Goal: Communication & Community: Answer question/provide support

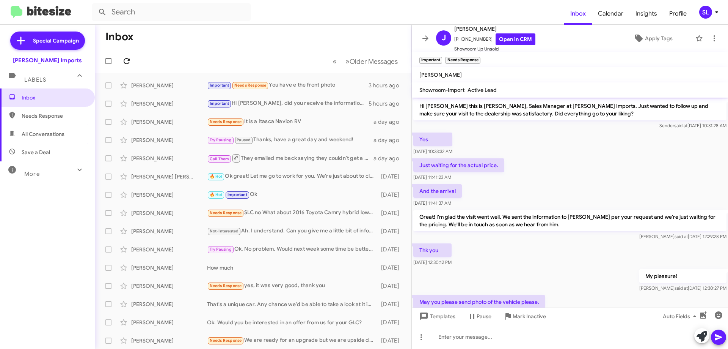
scroll to position [636, 0]
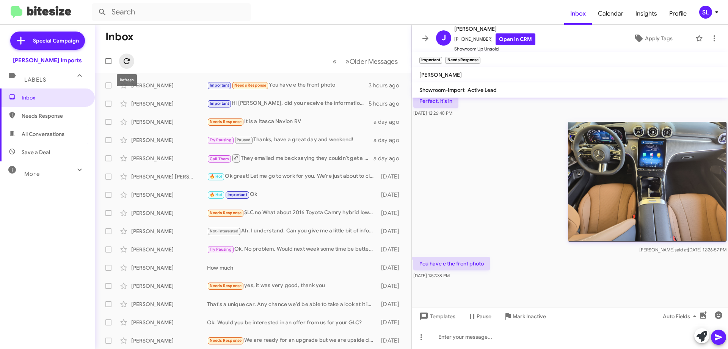
click at [128, 61] on icon at bounding box center [126, 61] width 9 height 9
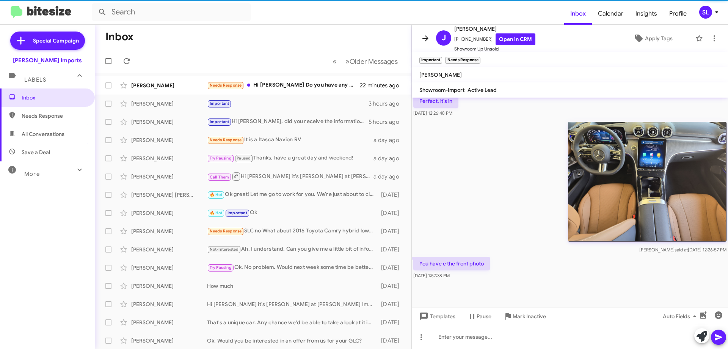
click at [426, 35] on icon at bounding box center [425, 38] width 9 height 9
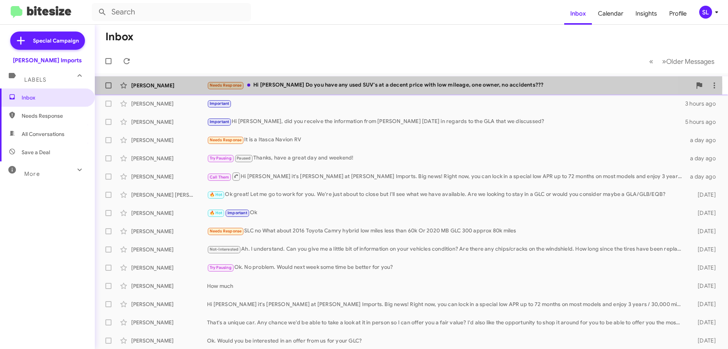
click at [363, 88] on div "Needs Response Hi [PERSON_NAME] Do you have any used SUV's at a decent price wi…" at bounding box center [449, 85] width 485 height 9
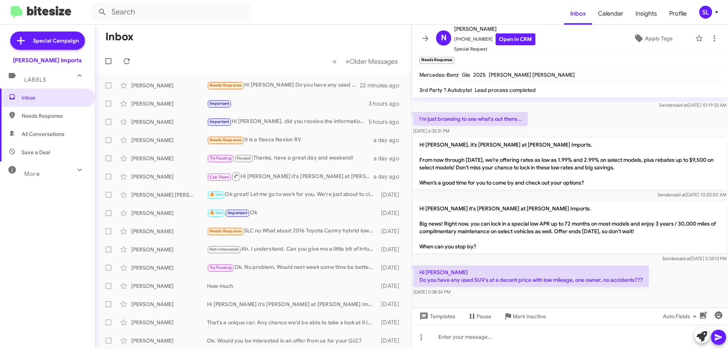
scroll to position [55, 0]
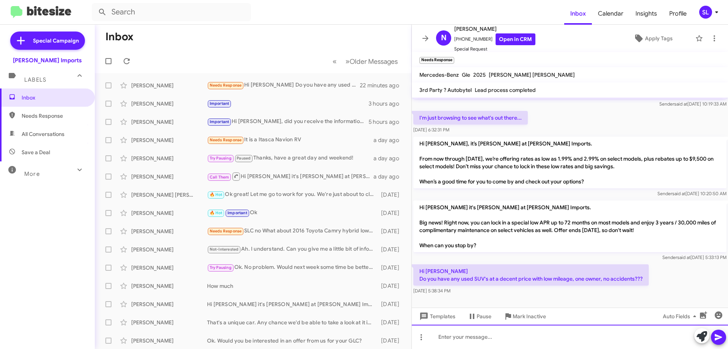
click at [470, 335] on div at bounding box center [570, 336] width 316 height 24
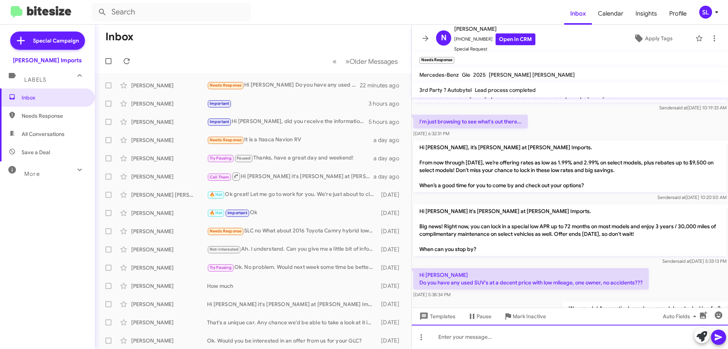
scroll to position [83, 0]
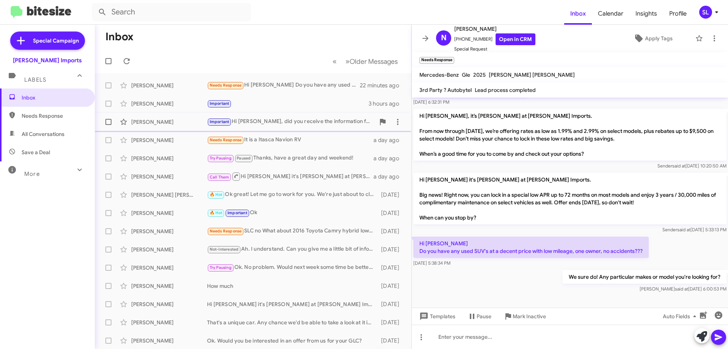
click at [272, 120] on div "Important Hi [PERSON_NAME], did you receive the information from [PERSON_NAME] …" at bounding box center [291, 121] width 168 height 9
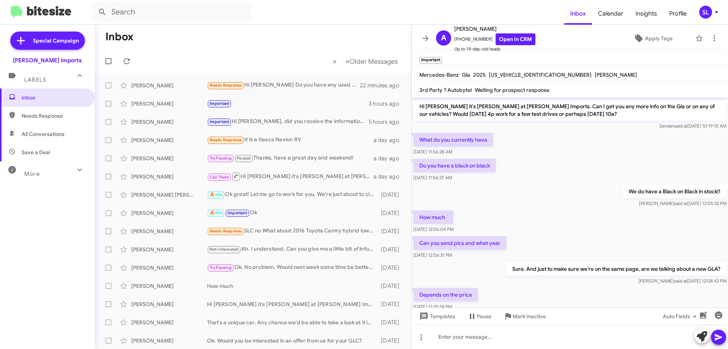
scroll to position [113, 0]
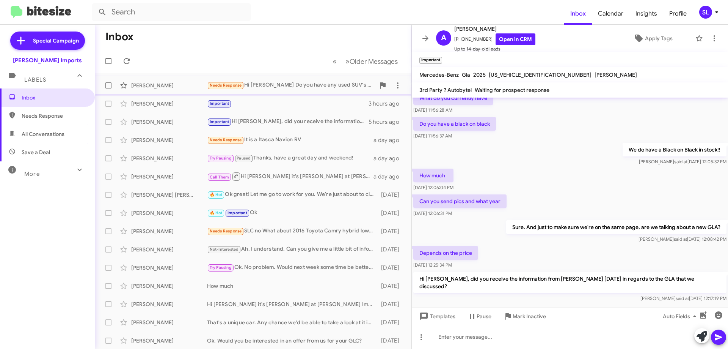
click at [255, 87] on div "Needs Response Hi [PERSON_NAME] Do you have any used SUV's at a decent price wi…" at bounding box center [291, 85] width 168 height 9
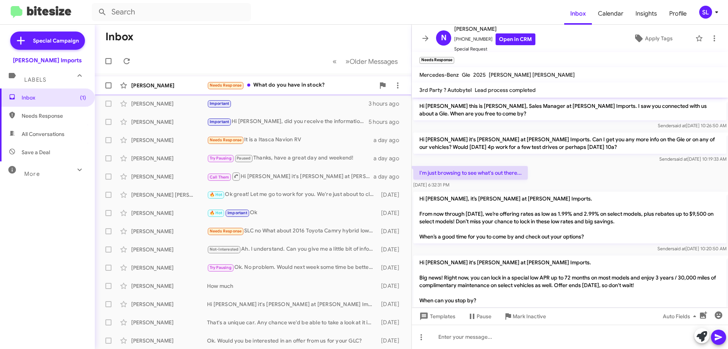
click at [305, 83] on div "Needs Response What do you have in stock?" at bounding box center [291, 85] width 168 height 9
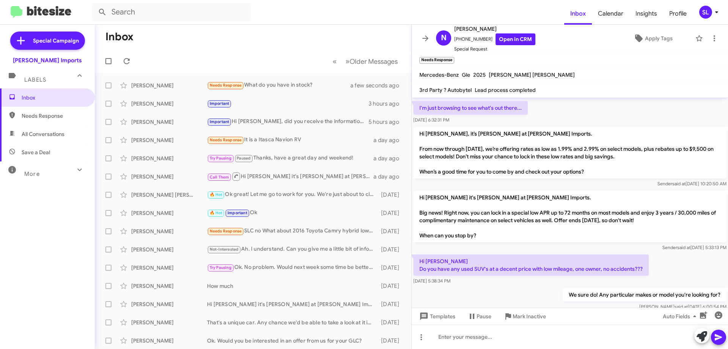
scroll to position [110, 0]
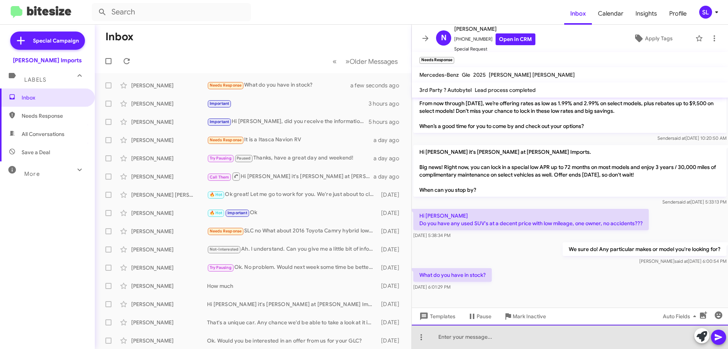
click at [511, 338] on div at bounding box center [570, 336] width 316 height 24
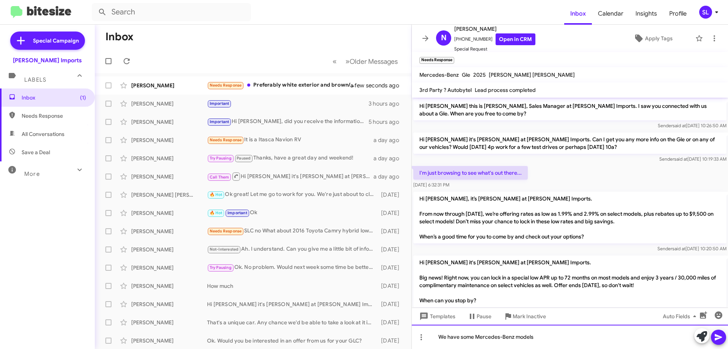
scroll to position [138, 0]
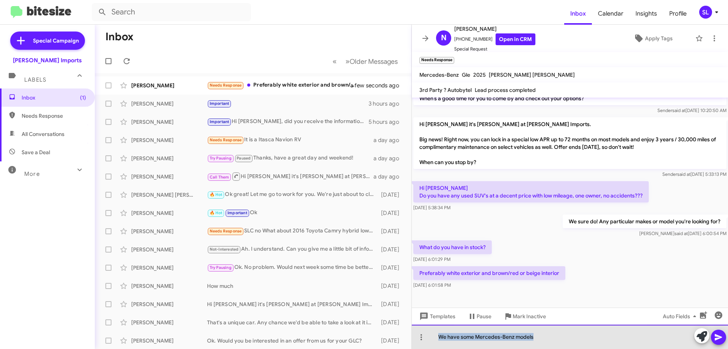
drag, startPoint x: 543, startPoint y: 336, endPoint x: 437, endPoint y: 346, distance: 106.2
click at [437, 346] on div "We have some Mercedes-Benz models" at bounding box center [570, 336] width 316 height 24
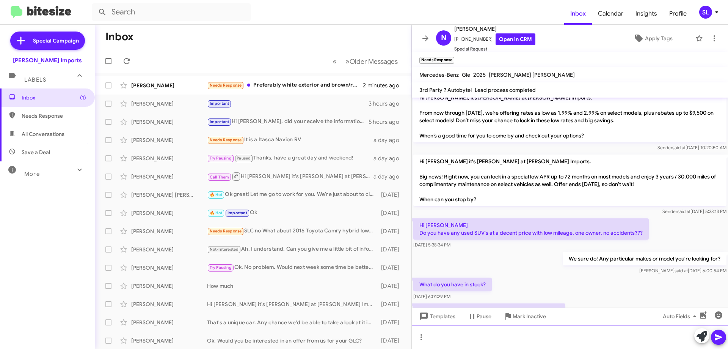
scroll to position [173, 0]
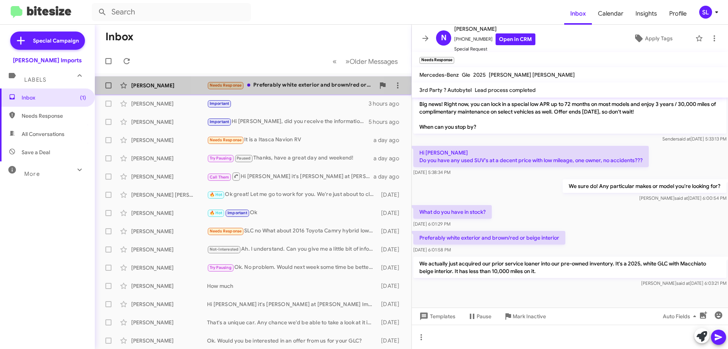
click at [291, 91] on div "[PERSON_NAME] Needs Response Preferably white exterior and brown/red or beige i…" at bounding box center [253, 85] width 305 height 15
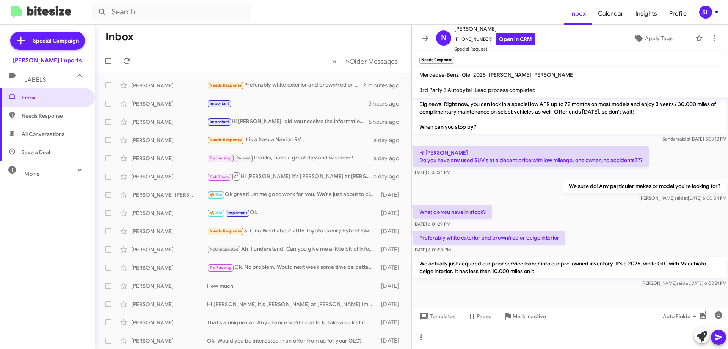
click at [508, 334] on div at bounding box center [570, 336] width 316 height 24
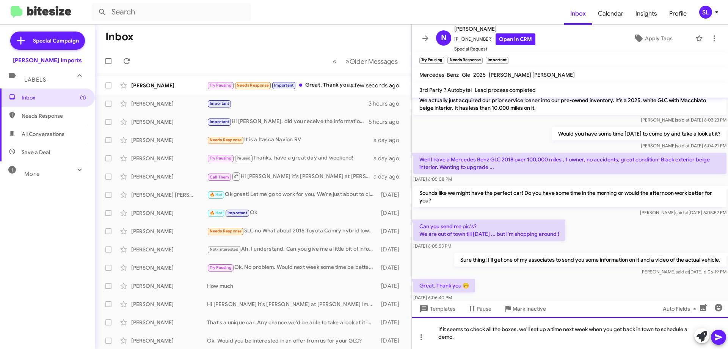
scroll to position [370, 0]
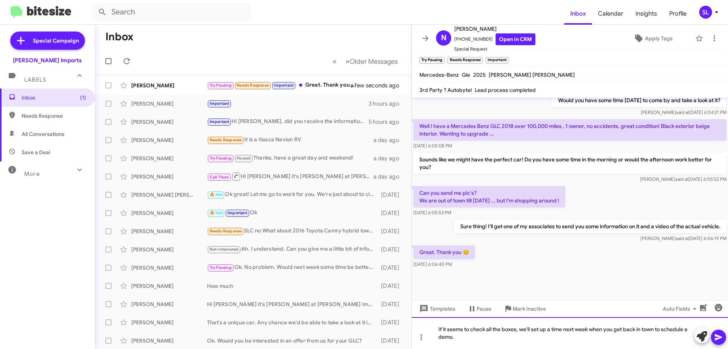
click at [481, 340] on div "If it seems to check all the boxes, we'll set up a time next week when you get …" at bounding box center [570, 333] width 316 height 32
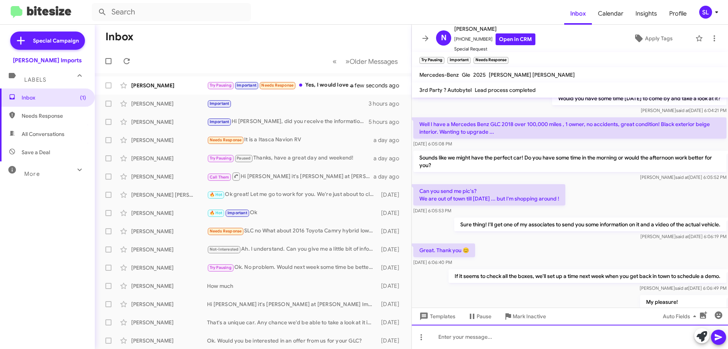
scroll to position [369, 0]
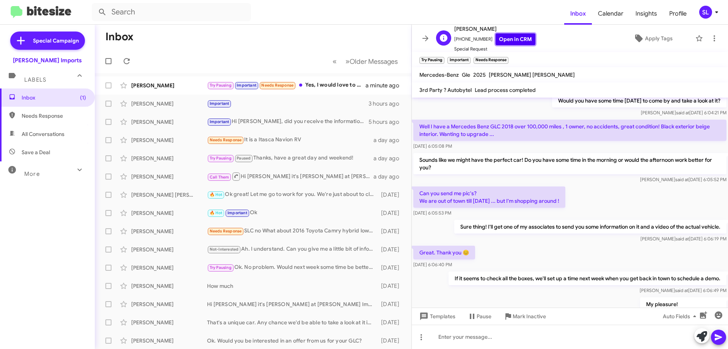
click at [509, 38] on link "Open in CRM" at bounding box center [516, 39] width 40 height 12
click at [317, 84] on div "Try Pausing Important Needs Response Yes, I would love to test drive it ..." at bounding box center [291, 85] width 168 height 9
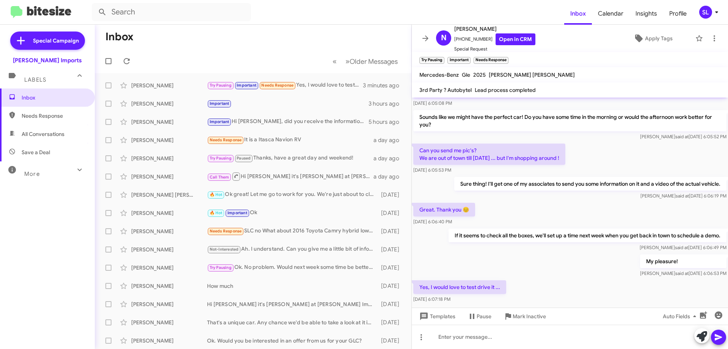
scroll to position [445, 0]
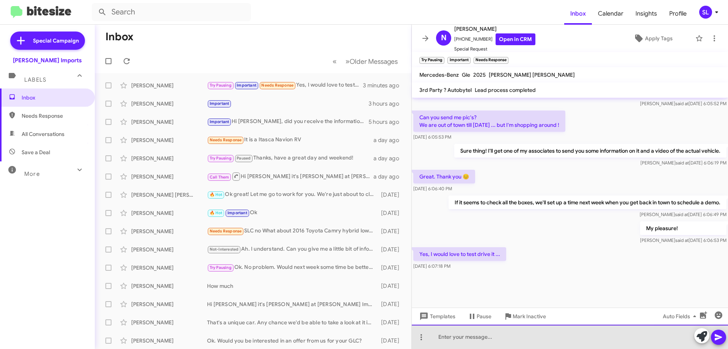
click at [499, 342] on div at bounding box center [570, 336] width 316 height 24
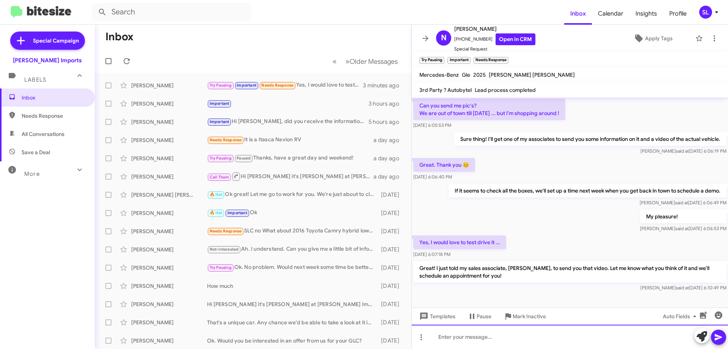
scroll to position [481, 0]
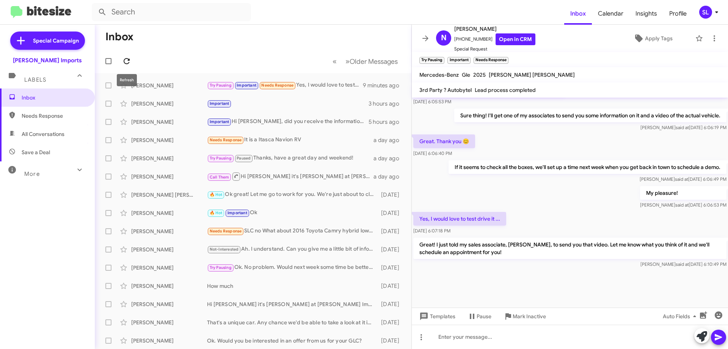
click at [128, 62] on icon at bounding box center [126, 61] width 9 height 9
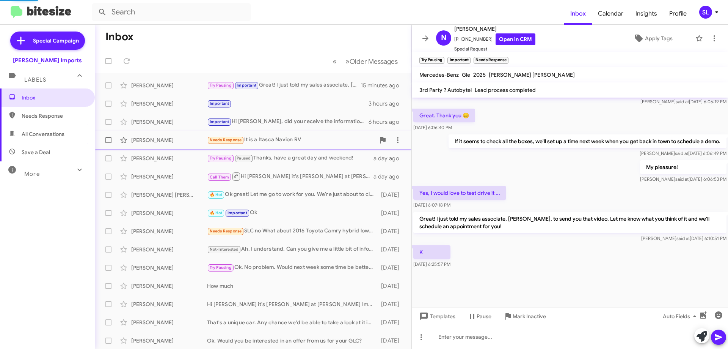
scroll to position [473, 0]
click at [316, 82] on div "Try Pausing Important Needs Response K" at bounding box center [291, 85] width 168 height 9
click at [124, 58] on icon at bounding box center [126, 61] width 9 height 9
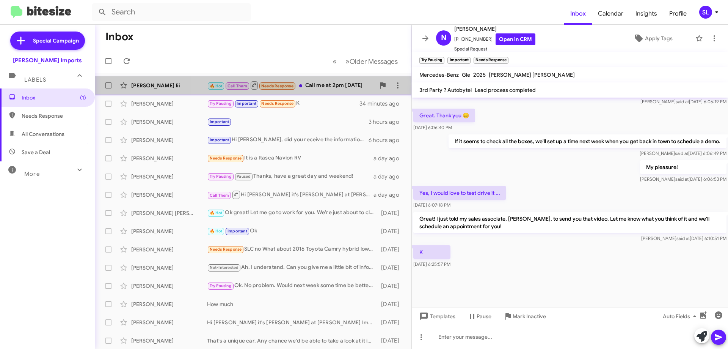
click at [317, 88] on div "🔥 Hot Call Them Needs Response Call me at 2pm [DATE]" at bounding box center [291, 84] width 168 height 9
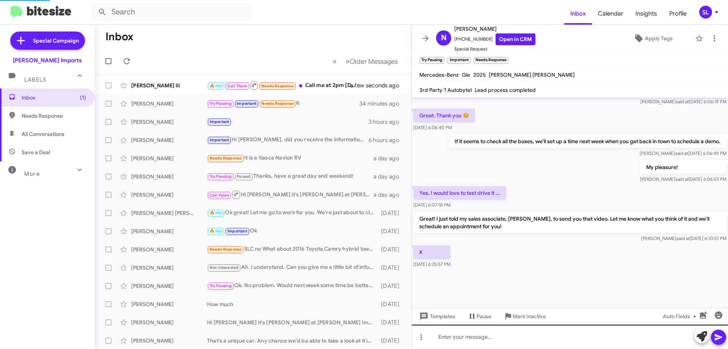
scroll to position [157, 0]
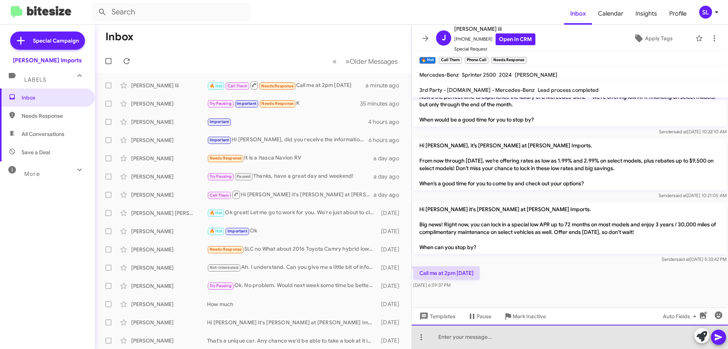
click at [476, 338] on div at bounding box center [570, 336] width 316 height 24
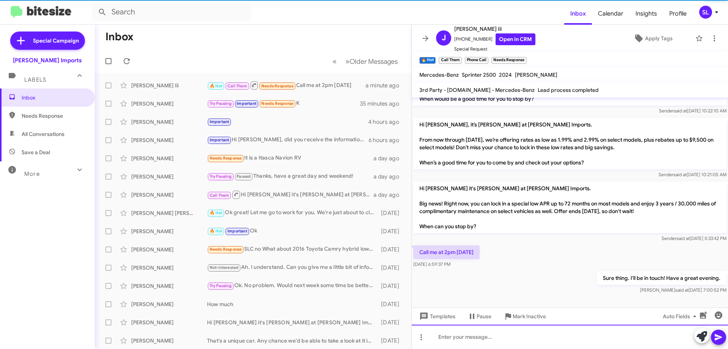
scroll to position [184, 0]
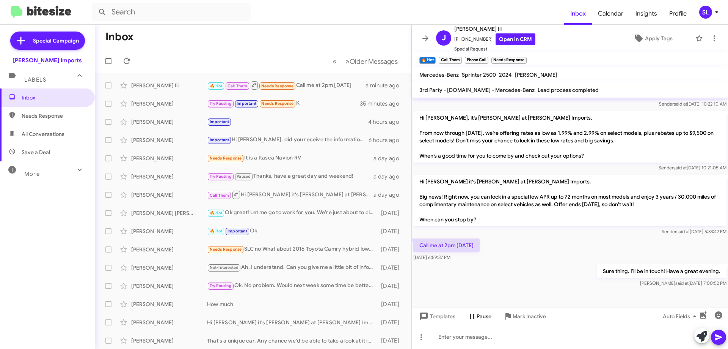
click at [478, 320] on span "Pause" at bounding box center [484, 316] width 15 height 14
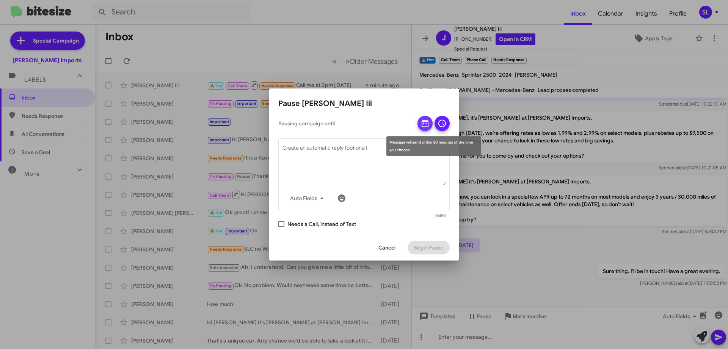
click at [425, 129] on span at bounding box center [425, 126] width 9 height 20
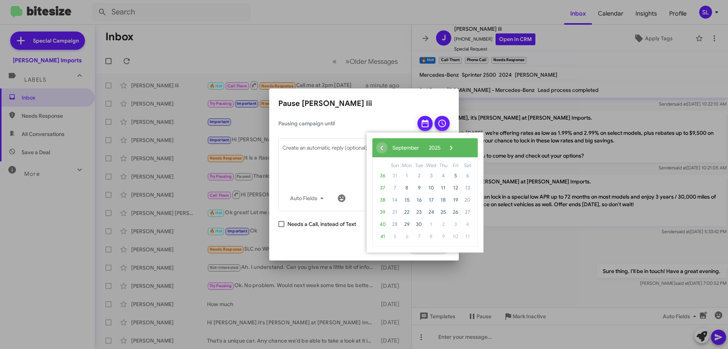
click at [466, 176] on span "6" at bounding box center [468, 176] width 12 height 12
click at [391, 104] on h2 "Pause [PERSON_NAME] Iii" at bounding box center [363, 103] width 171 height 12
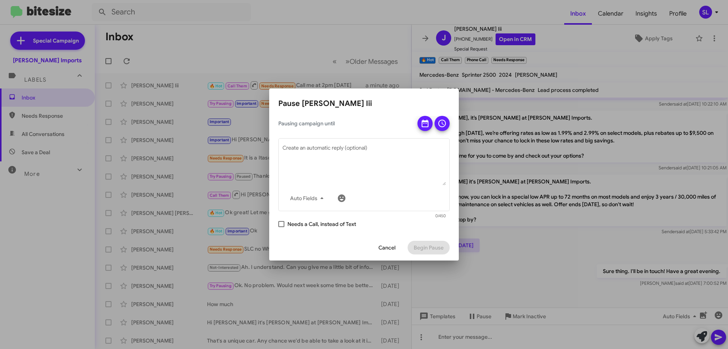
click at [385, 246] on span "Cancel" at bounding box center [387, 247] width 17 height 14
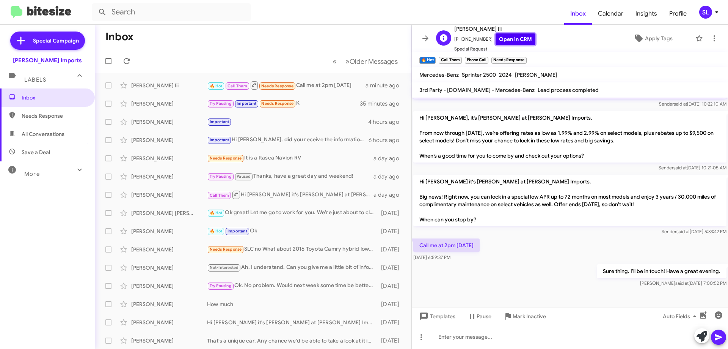
click at [507, 39] on link "Open in CRM" at bounding box center [516, 39] width 40 height 12
